Goal: Task Accomplishment & Management: Use online tool/utility

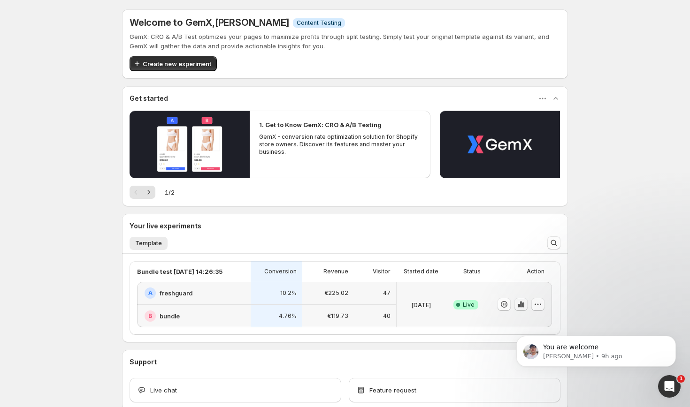
click at [522, 307] on icon "button" at bounding box center [520, 304] width 9 height 9
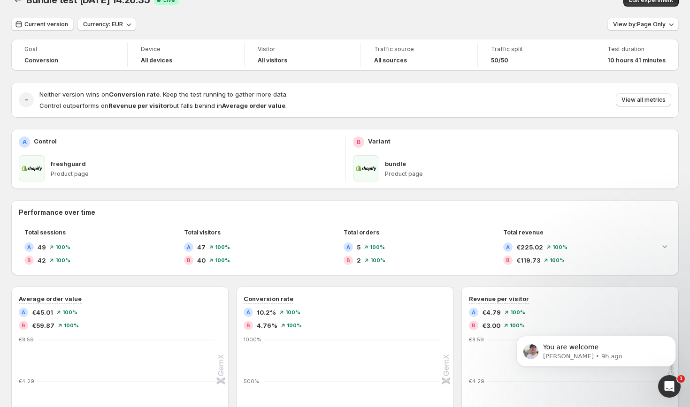
scroll to position [24, 0]
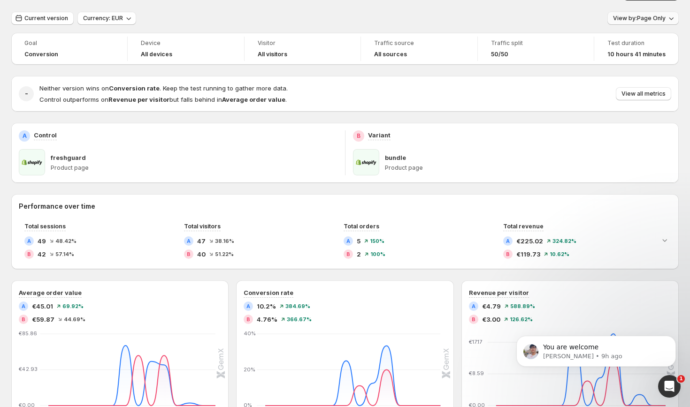
click at [673, 19] on icon "button" at bounding box center [671, 18] width 9 height 9
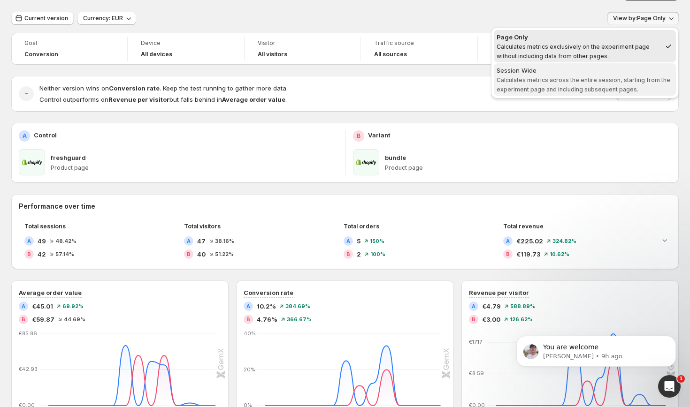
click at [599, 73] on div "Session Wide" at bounding box center [585, 70] width 177 height 9
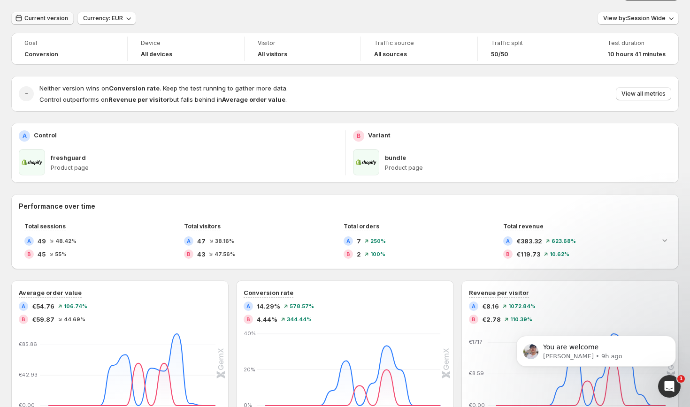
click at [38, 20] on span "Current version" at bounding box center [46, 19] width 44 height 8
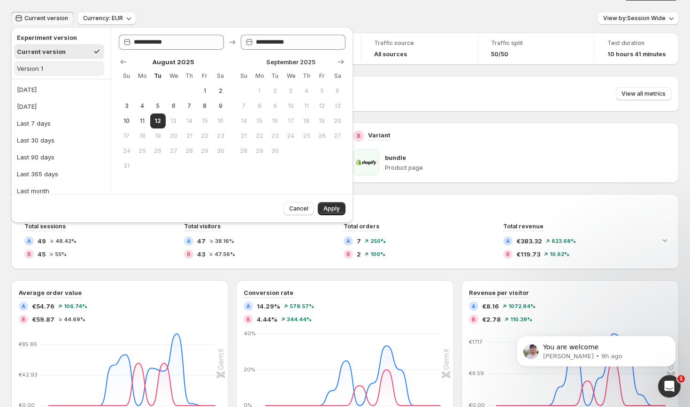
click at [48, 65] on button "Version 1" at bounding box center [59, 68] width 90 height 15
type input "**********"
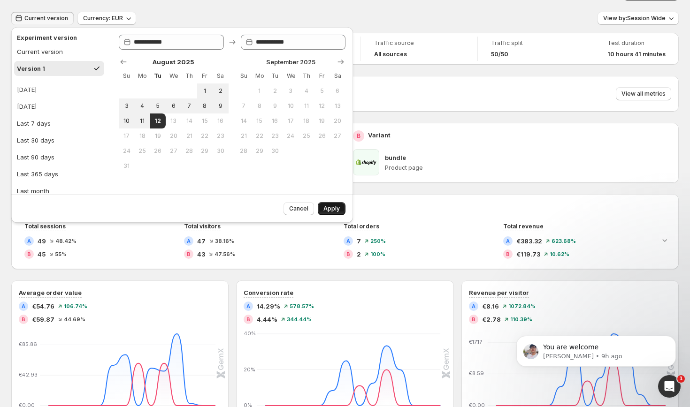
click at [337, 204] on button "Apply" at bounding box center [332, 208] width 28 height 13
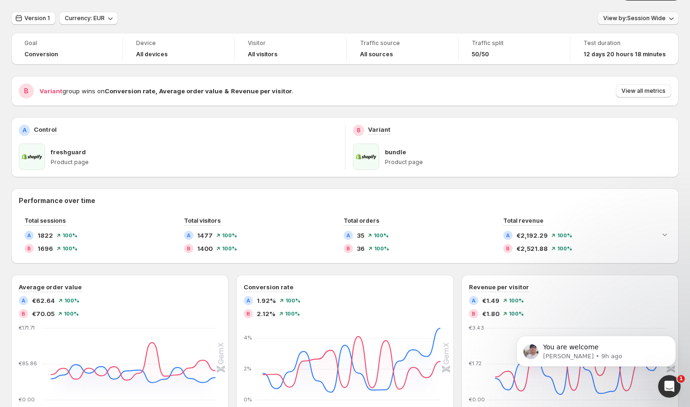
click at [639, 20] on span "View by: Session Wide" at bounding box center [634, 19] width 62 height 8
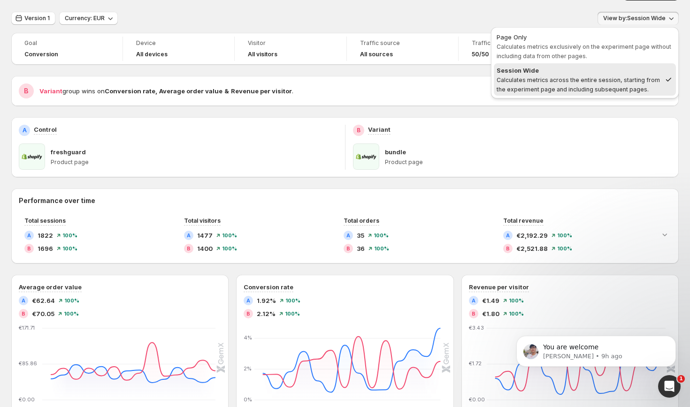
click at [412, 17] on div "Version 1 Currency: EUR View by: Session Wide" at bounding box center [345, 19] width 668 height 14
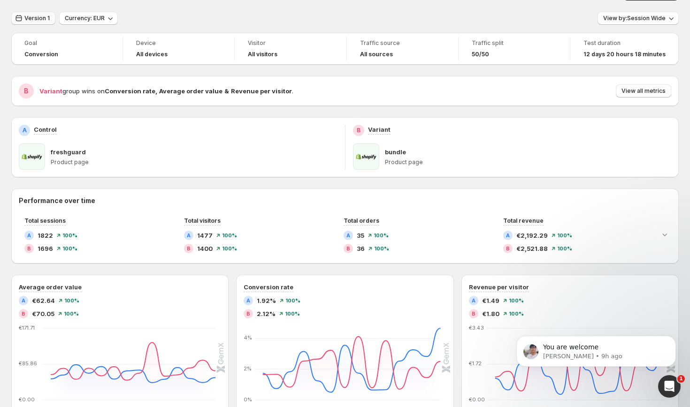
click at [31, 22] on span "Version 1" at bounding box center [36, 19] width 25 height 8
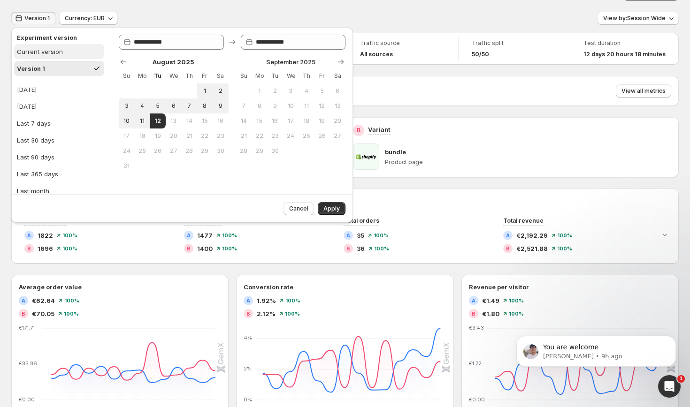
click at [36, 45] on button "Current version" at bounding box center [59, 51] width 90 height 15
type input "**********"
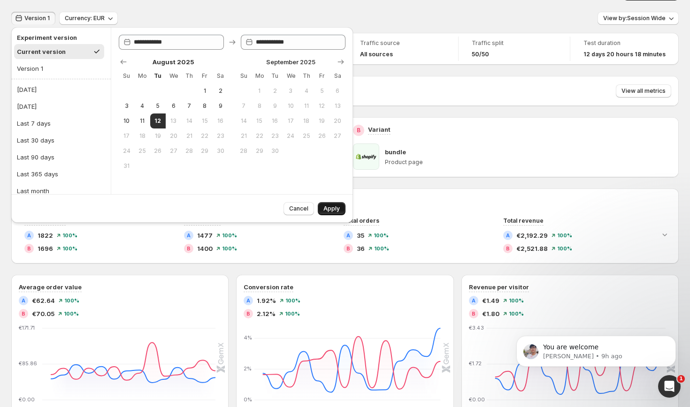
click at [328, 204] on button "Apply" at bounding box center [332, 208] width 28 height 13
